Goal: Check status: Check status

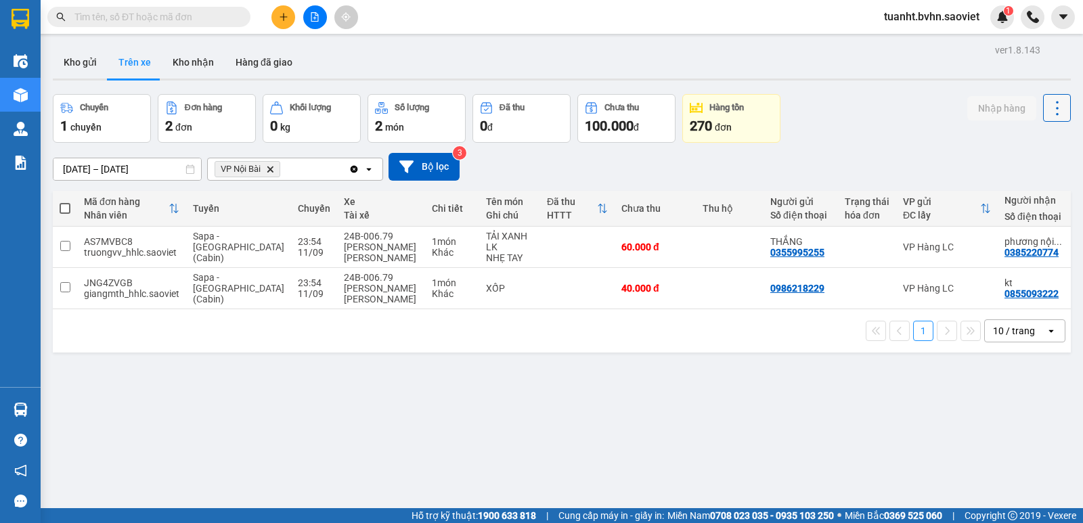
click at [1055, 100] on icon at bounding box center [1057, 108] width 19 height 19
click at [1004, 148] on div "Làm mới" at bounding box center [1022, 145] width 80 height 14
click at [181, 58] on button "Kho nhận" at bounding box center [193, 62] width 63 height 32
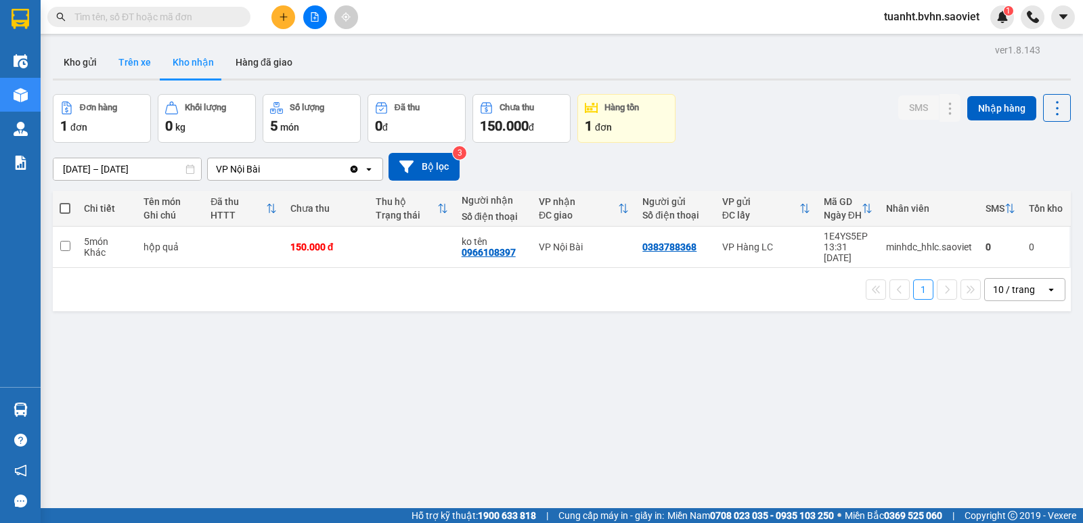
click at [139, 62] on button "Trên xe" at bounding box center [135, 62] width 54 height 32
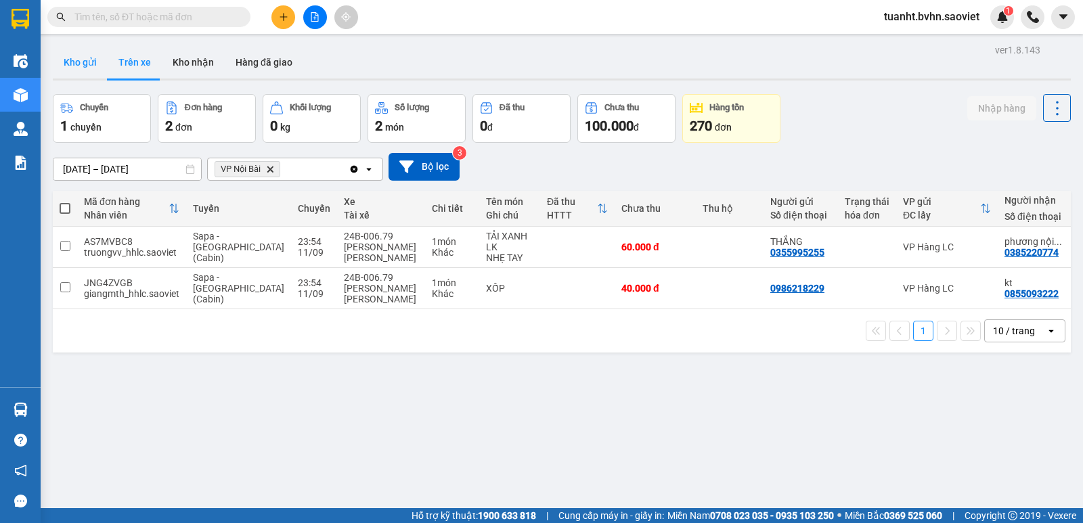
click at [77, 61] on button "Kho gửi" at bounding box center [80, 62] width 55 height 32
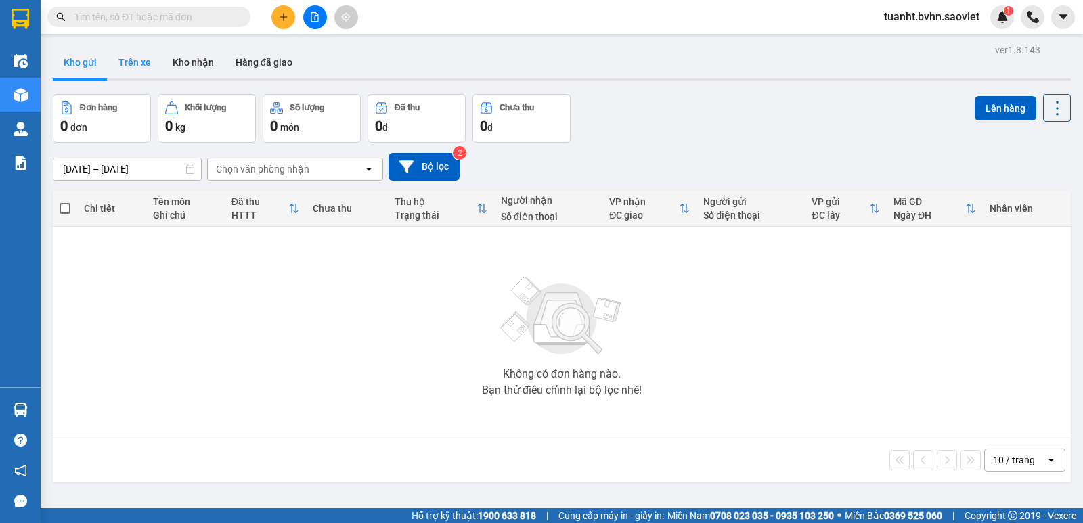
click at [136, 61] on button "Trên xe" at bounding box center [135, 62] width 54 height 32
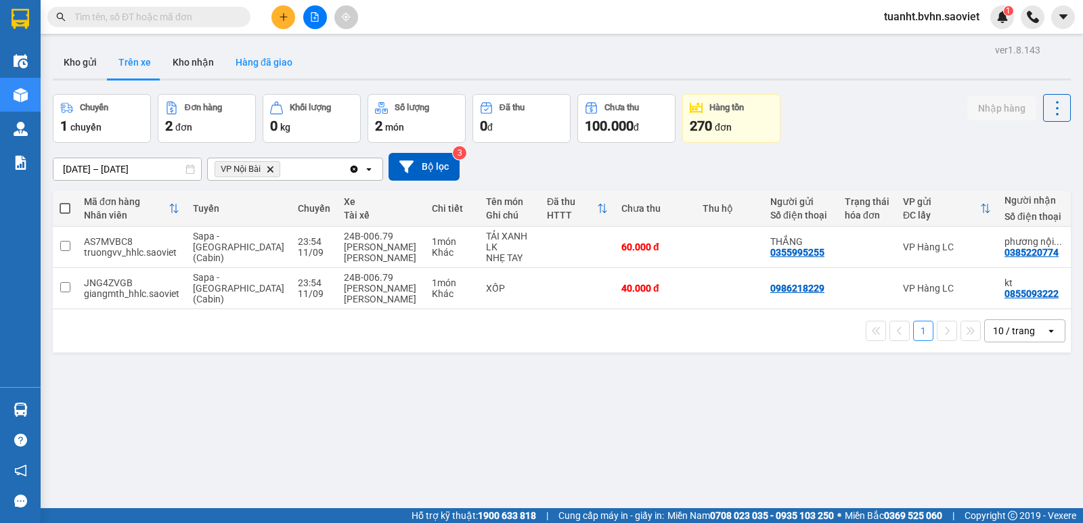
click at [261, 67] on button "Hàng đã giao" at bounding box center [264, 62] width 79 height 32
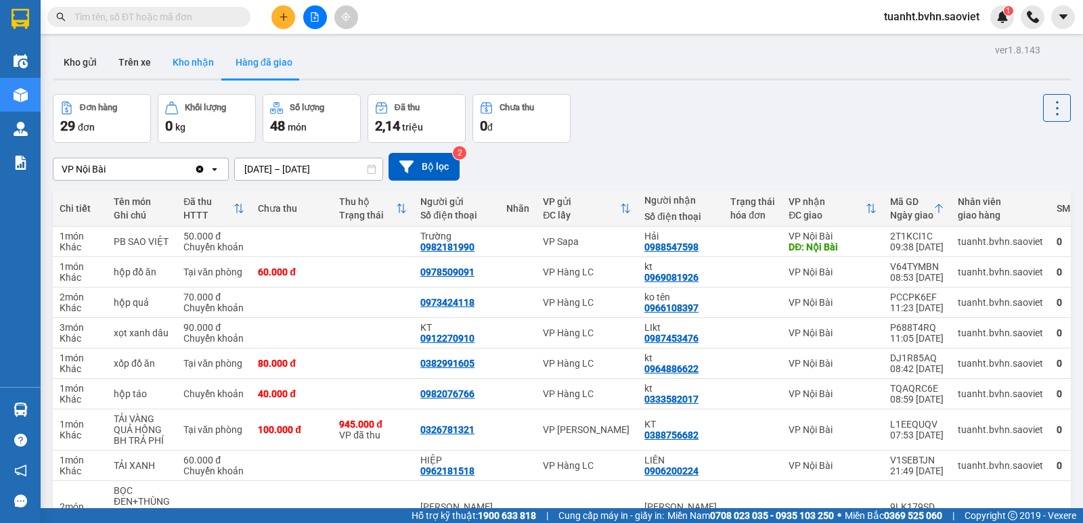
click at [186, 68] on button "Kho nhận" at bounding box center [193, 62] width 63 height 32
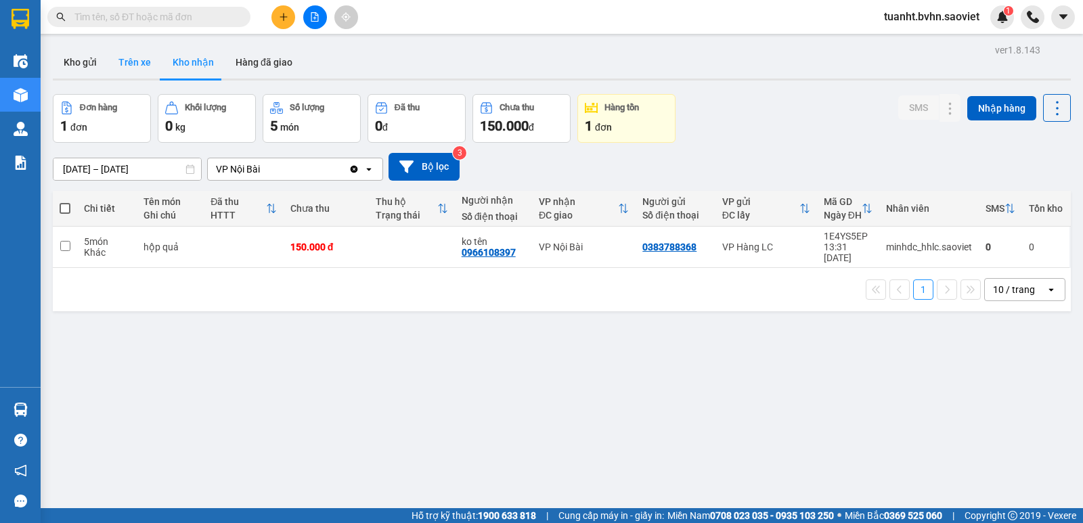
click at [137, 64] on button "Trên xe" at bounding box center [135, 62] width 54 height 32
